Goal: Navigation & Orientation: Find specific page/section

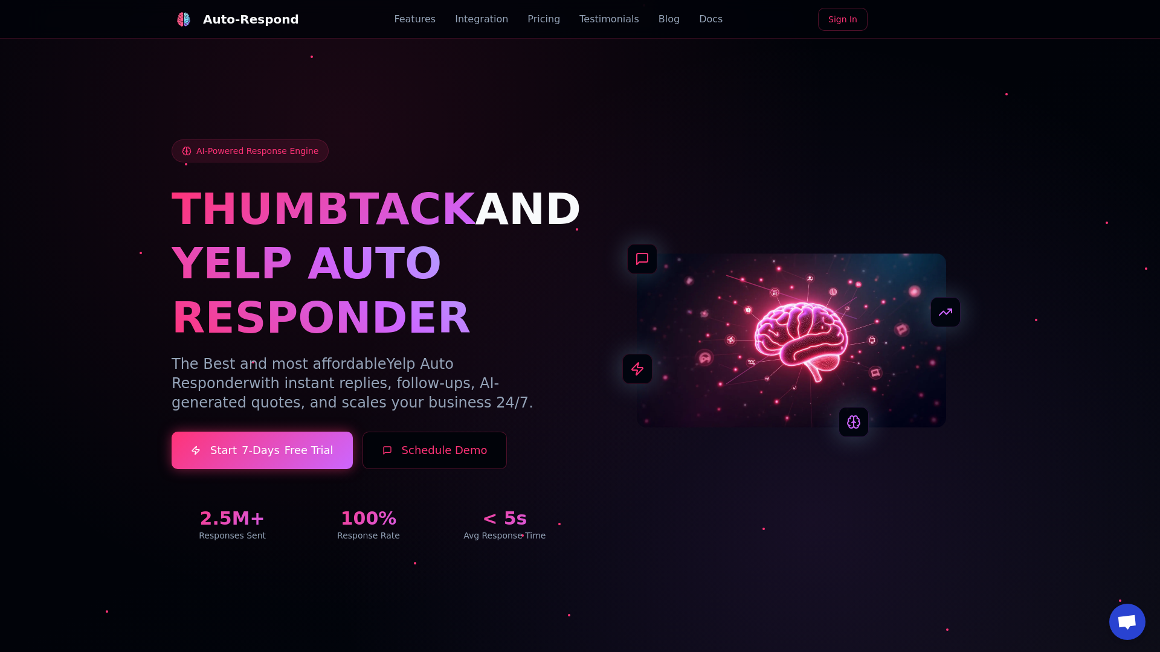
click at [658, 19] on link "Blog" at bounding box center [668, 19] width 21 height 14
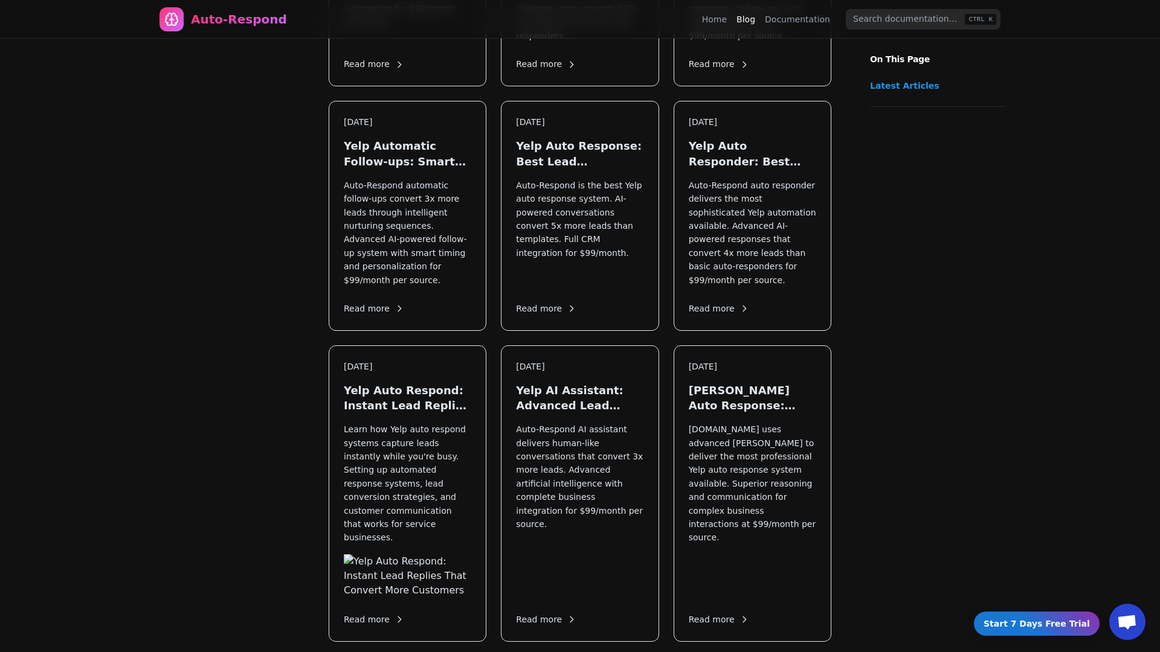
scroll to position [1282, 0]
